Goal: Subscribe to service/newsletter

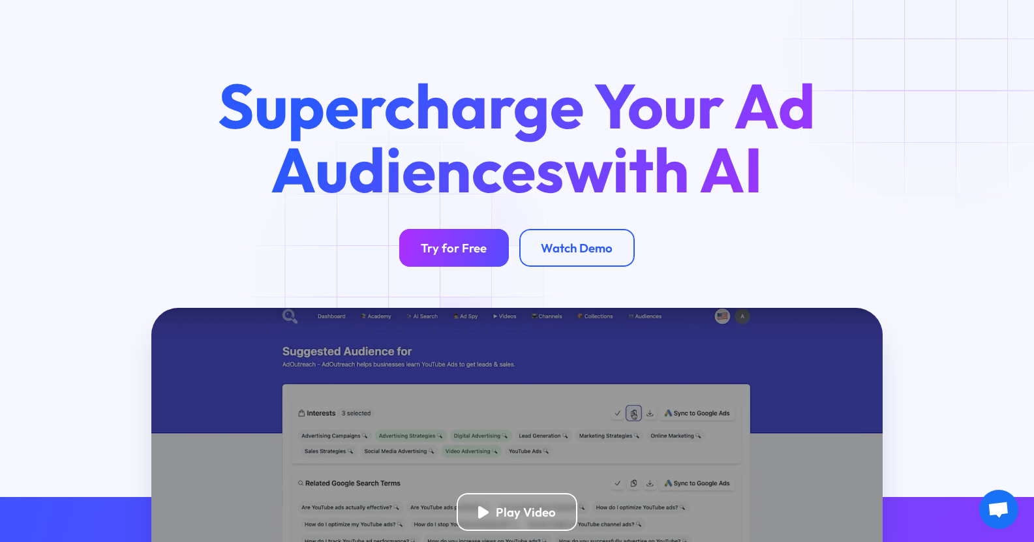
scroll to position [65, 0]
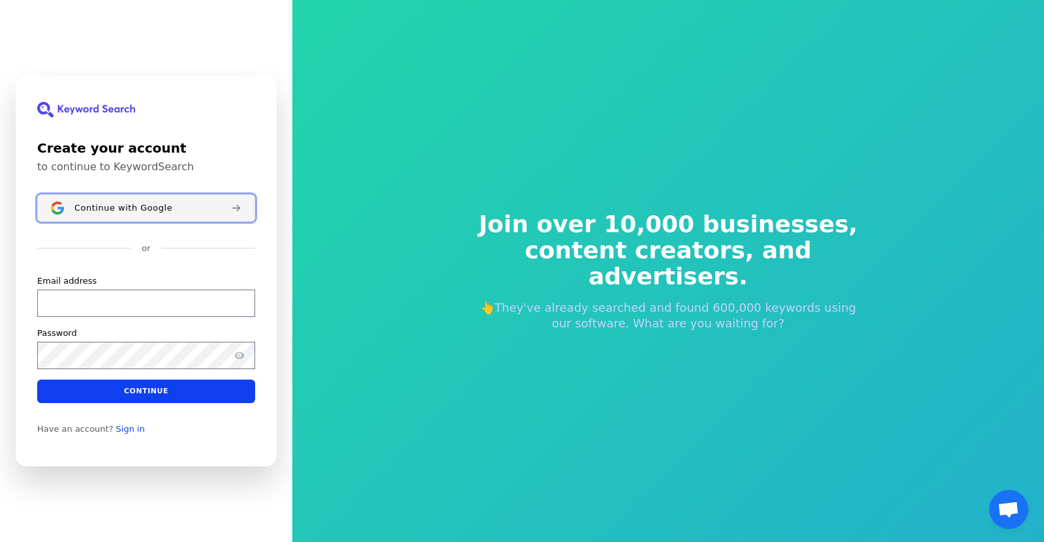
click at [172, 206] on div "Continue with Google" at bounding box center [147, 207] width 146 height 10
